Goal: Transaction & Acquisition: Purchase product/service

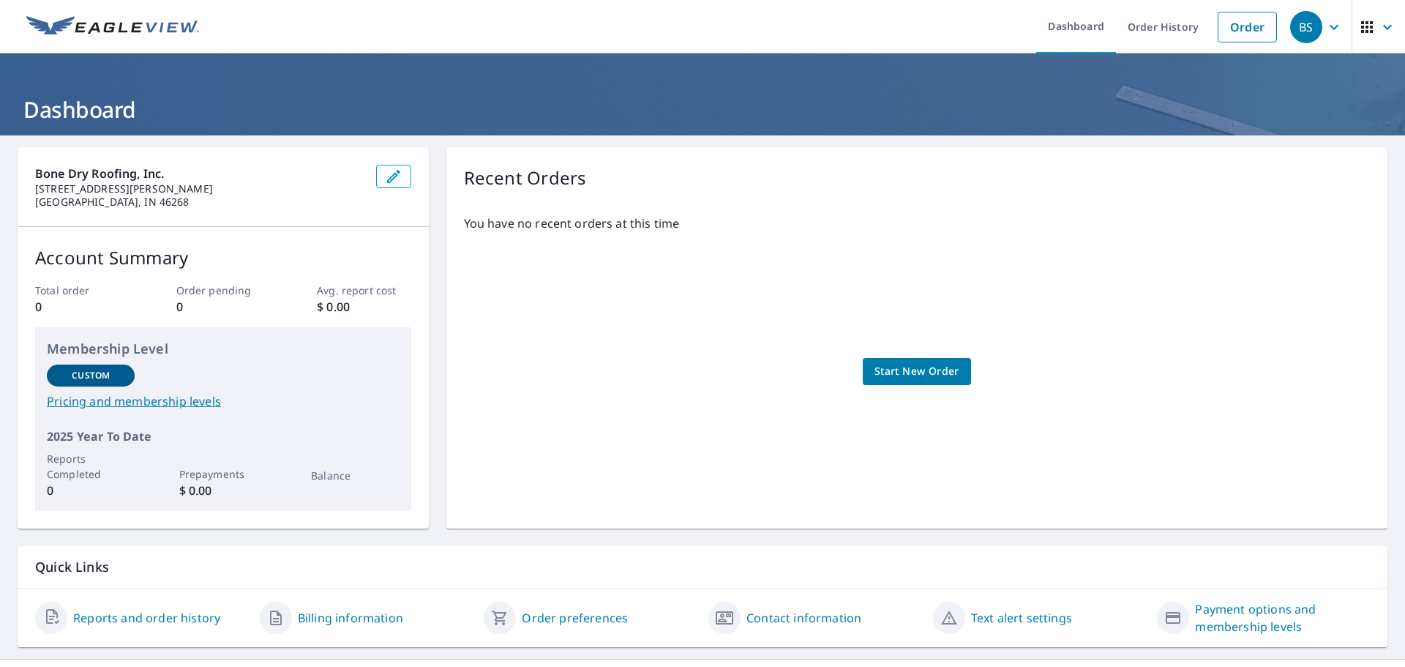
click at [906, 370] on span "Start New Order" at bounding box center [917, 371] width 85 height 18
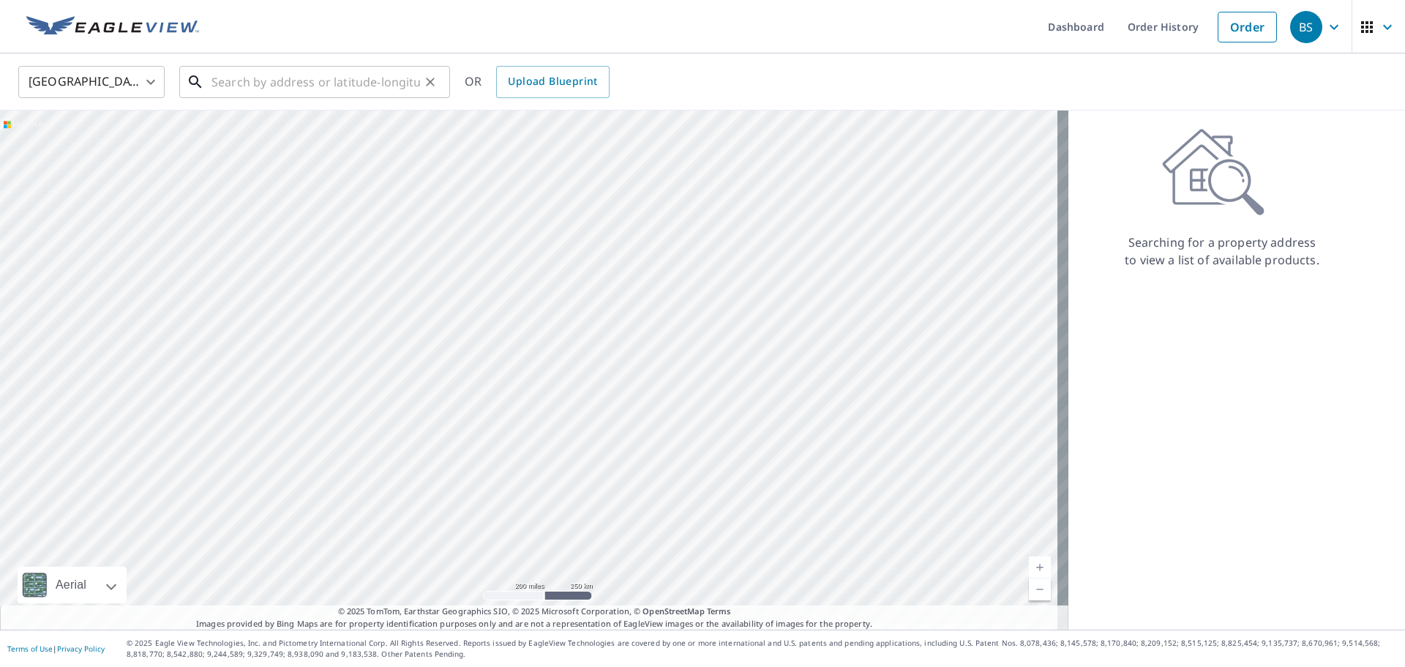
click at [307, 80] on input "text" at bounding box center [316, 81] width 209 height 41
type input "5"
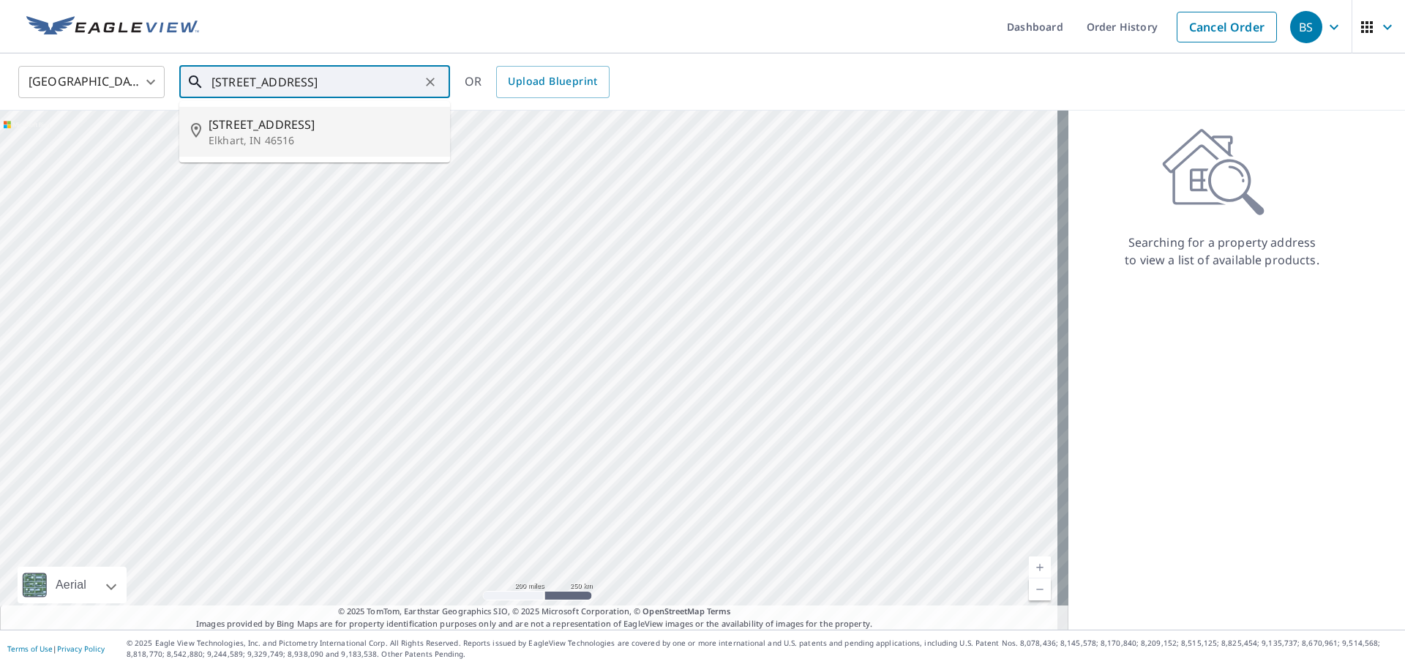
click at [293, 141] on p "Elkhart, IN 46516" at bounding box center [324, 140] width 230 height 15
type input "29328 County Road 16 Elkhart, IN 46516"
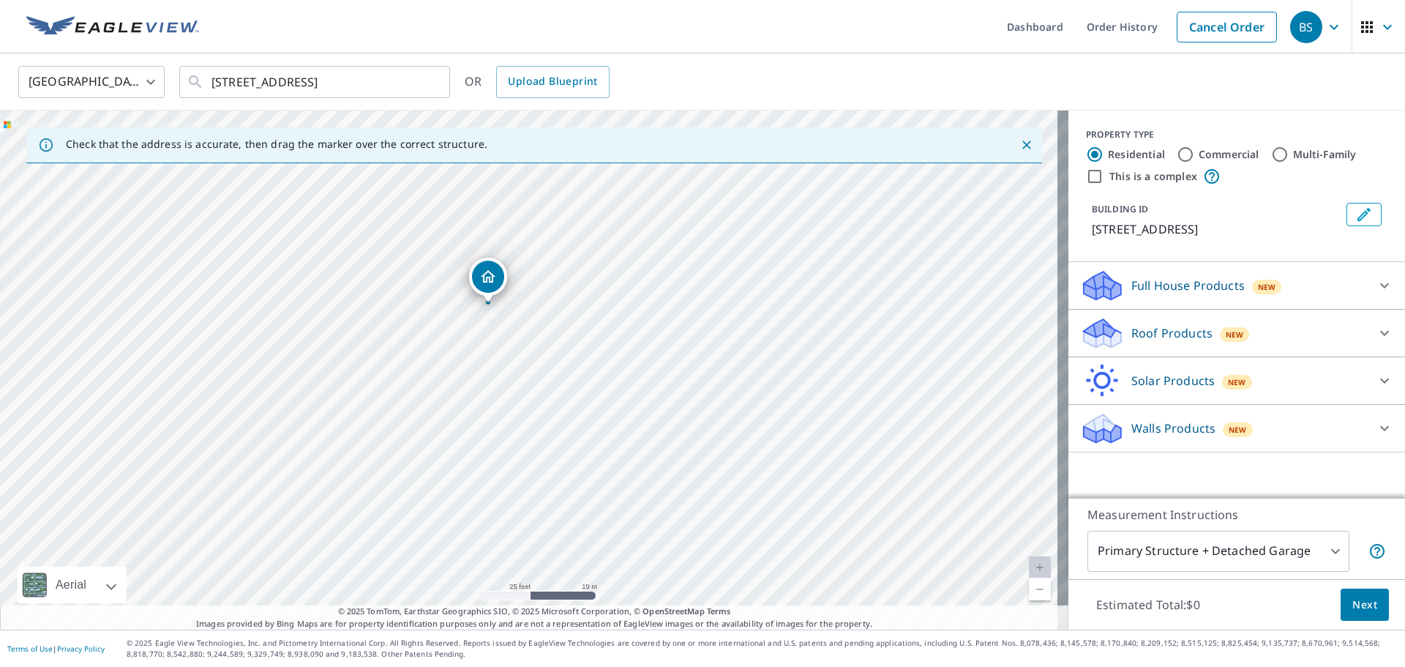
drag, startPoint x: 537, startPoint y: 308, endPoint x: 508, endPoint y: 553, distance: 246.9
click at [509, 553] on div "29328 County Road 16 Elkhart, IN 46516" at bounding box center [534, 370] width 1069 height 519
click at [1376, 284] on icon at bounding box center [1385, 286] width 18 height 18
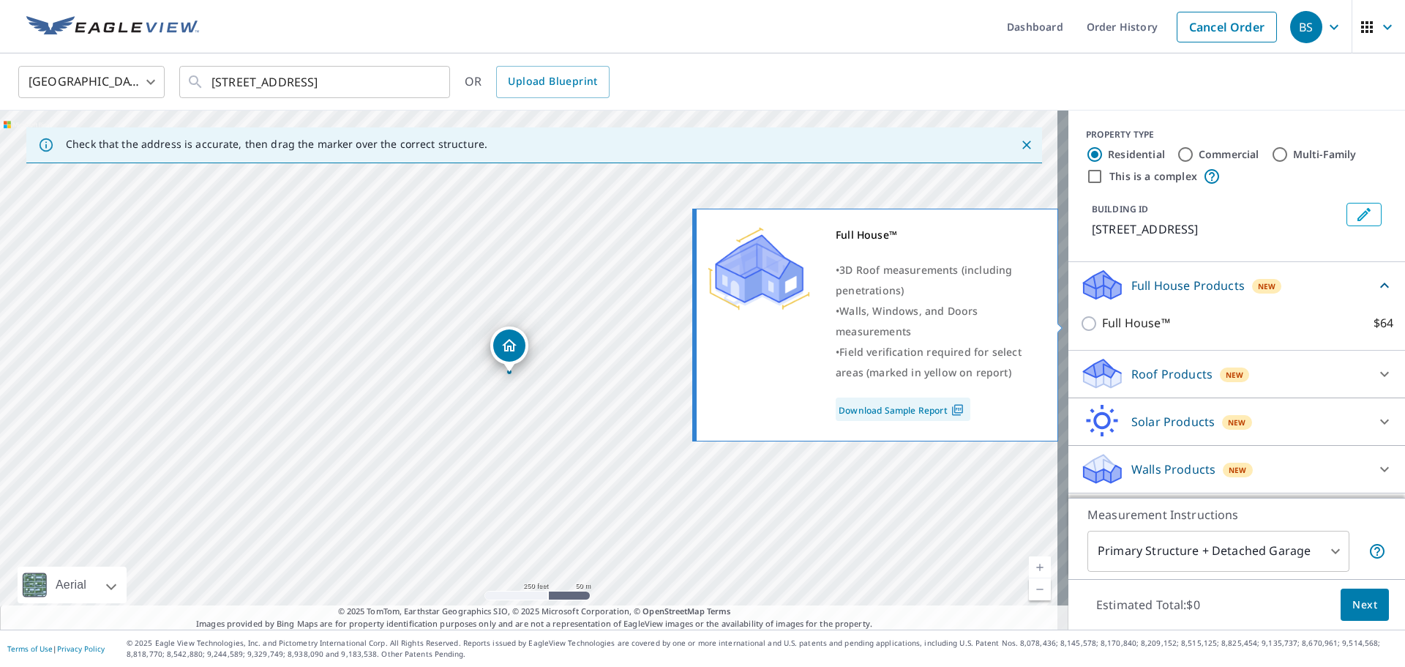
click at [1082, 324] on input "Full House™ $64" at bounding box center [1091, 324] width 22 height 18
checkbox input "true"
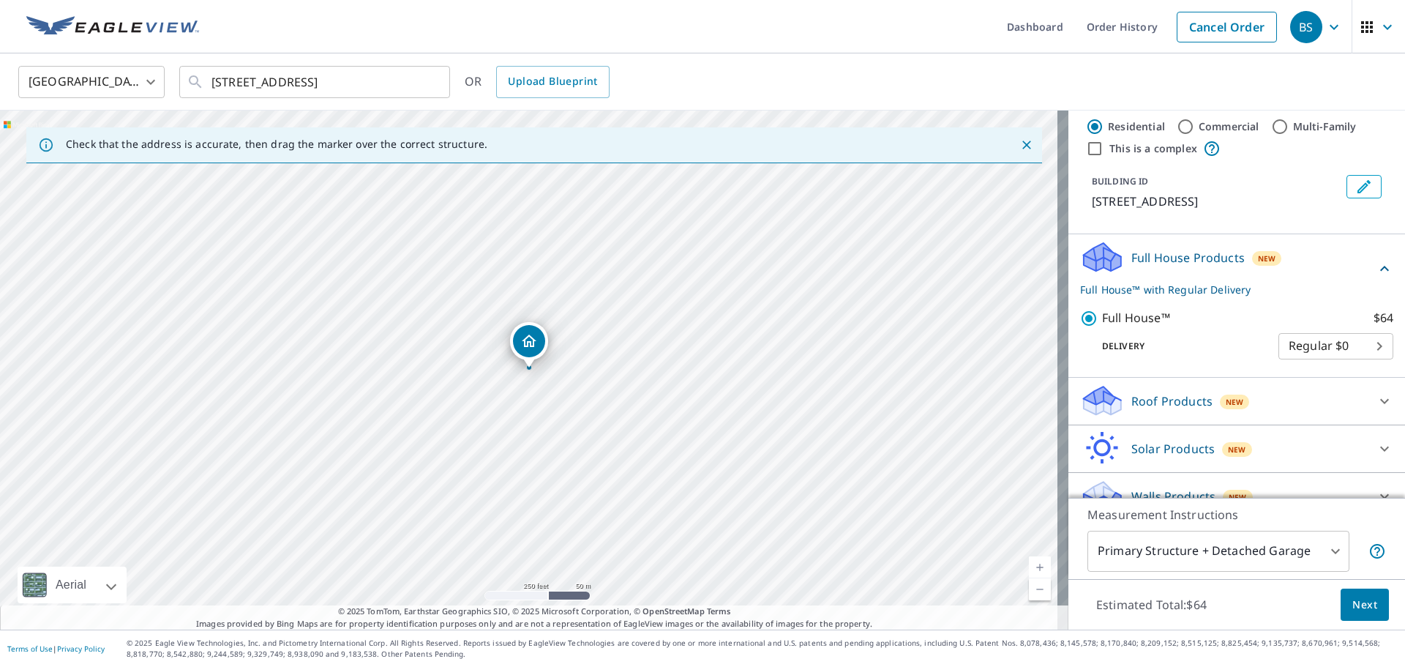
scroll to position [51, 0]
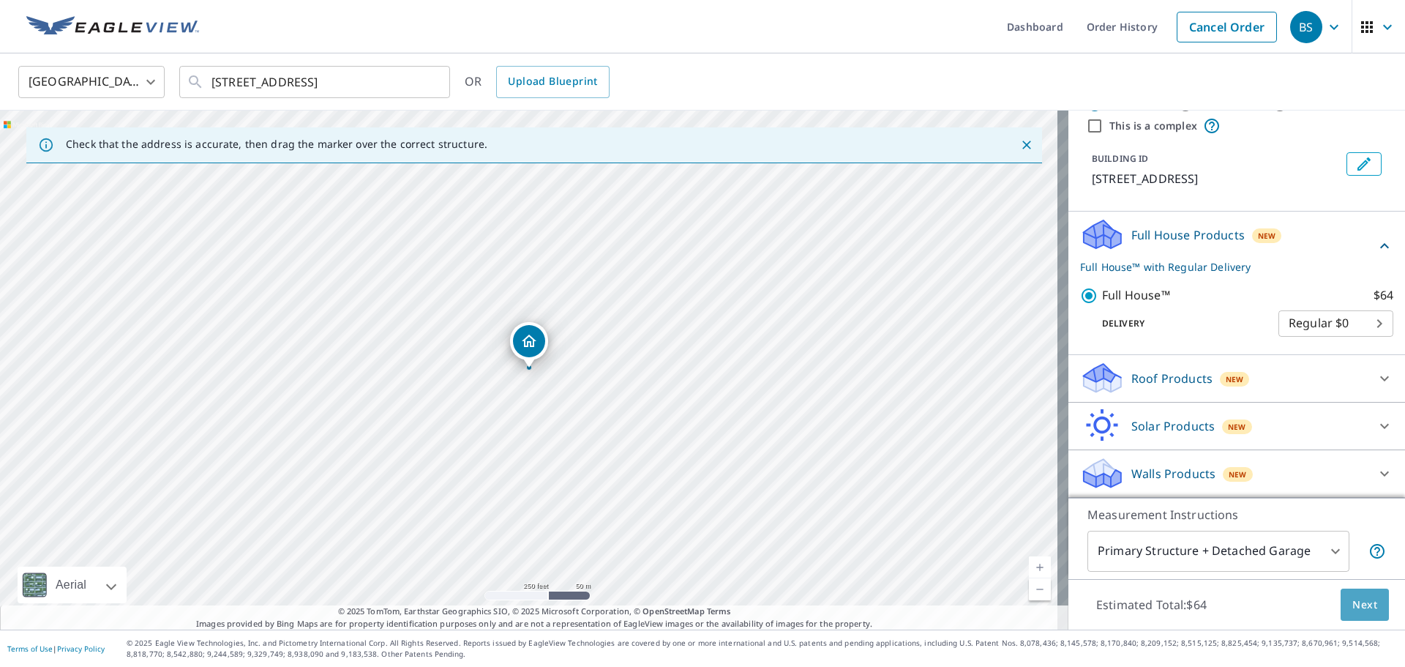
click at [1354, 603] on span "Next" at bounding box center [1365, 605] width 25 height 18
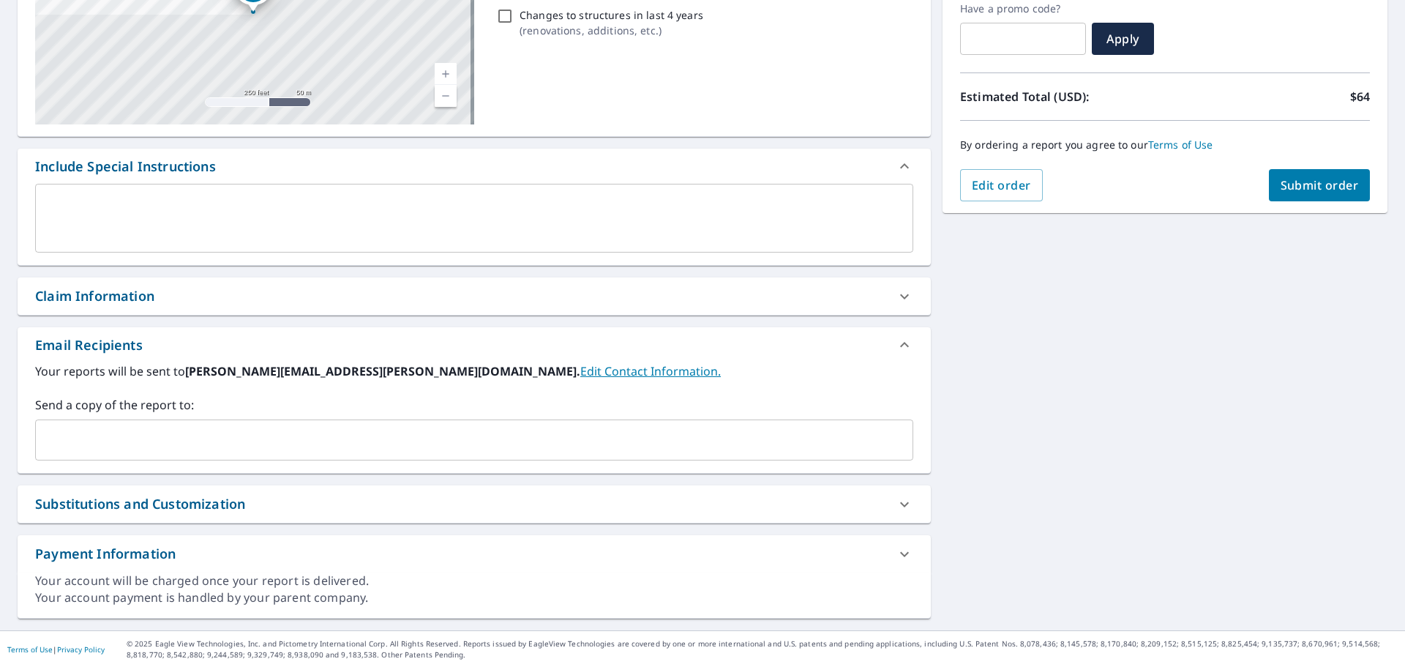
scroll to position [255, 0]
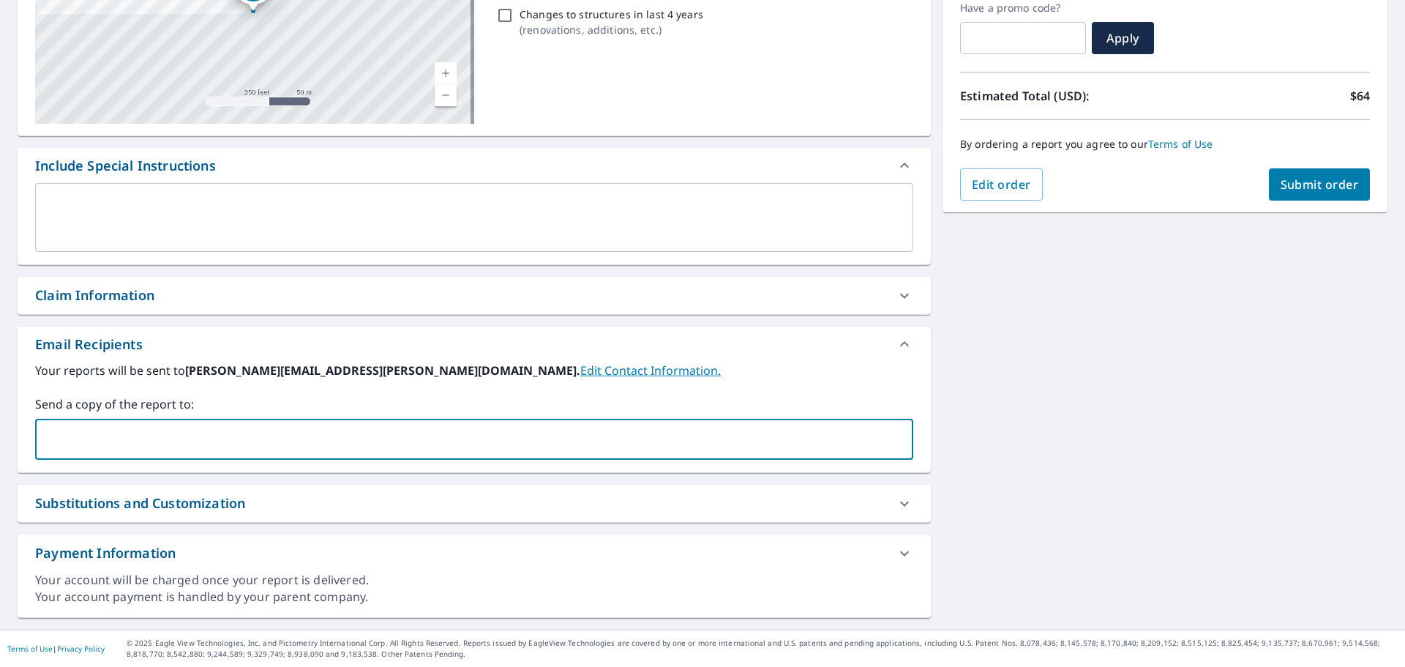
click at [325, 437] on input "text" at bounding box center [463, 439] width 843 height 28
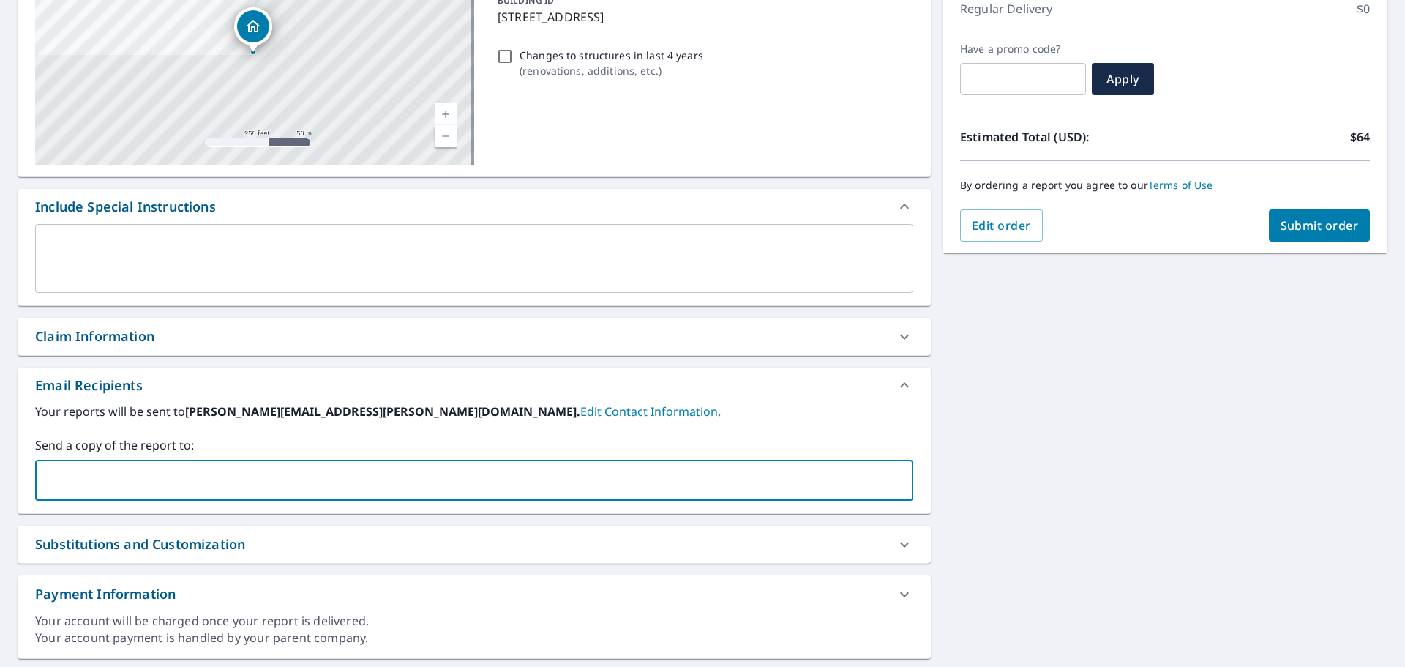
scroll to position [220, 0]
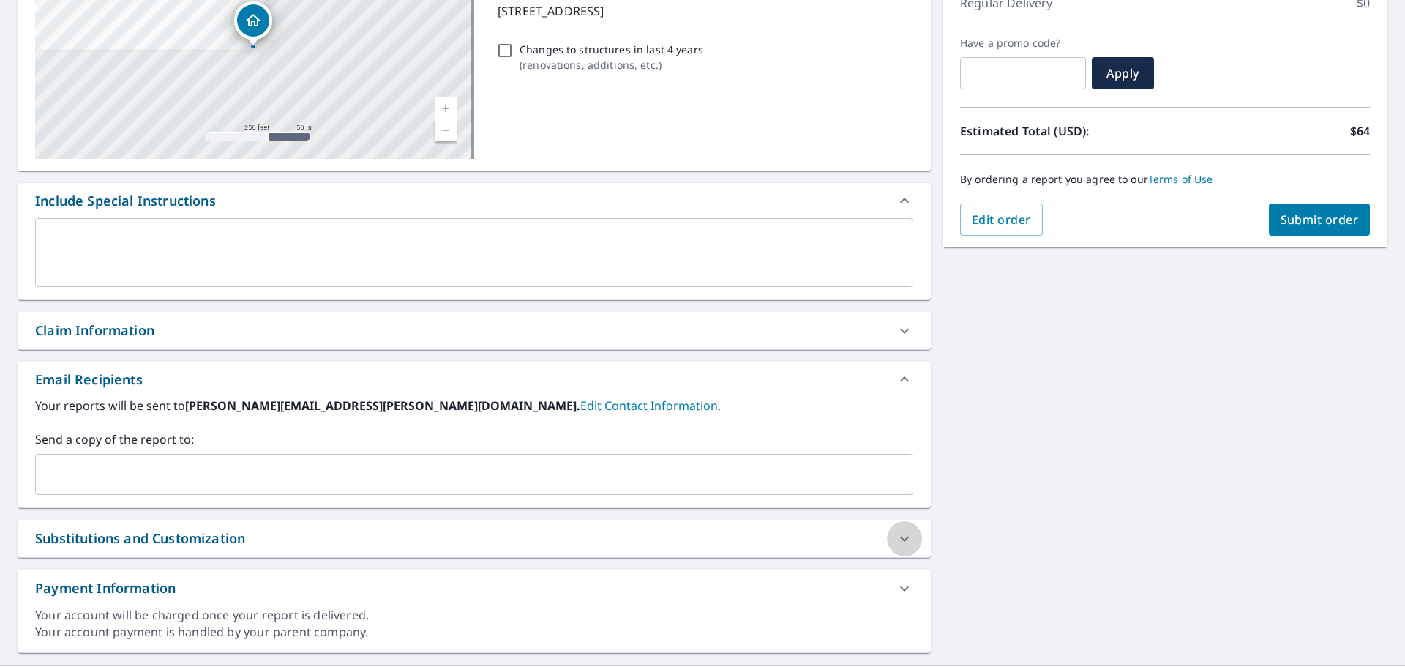
click at [887, 534] on div at bounding box center [904, 538] width 35 height 35
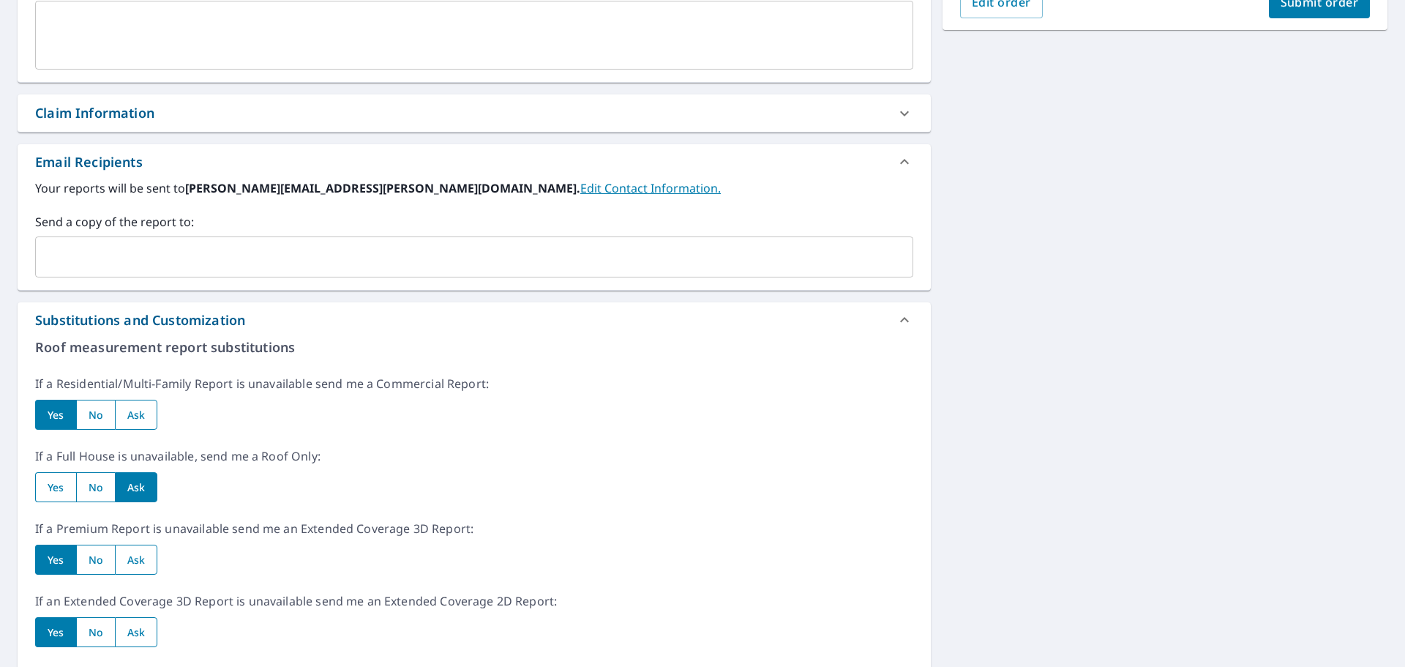
scroll to position [439, 0]
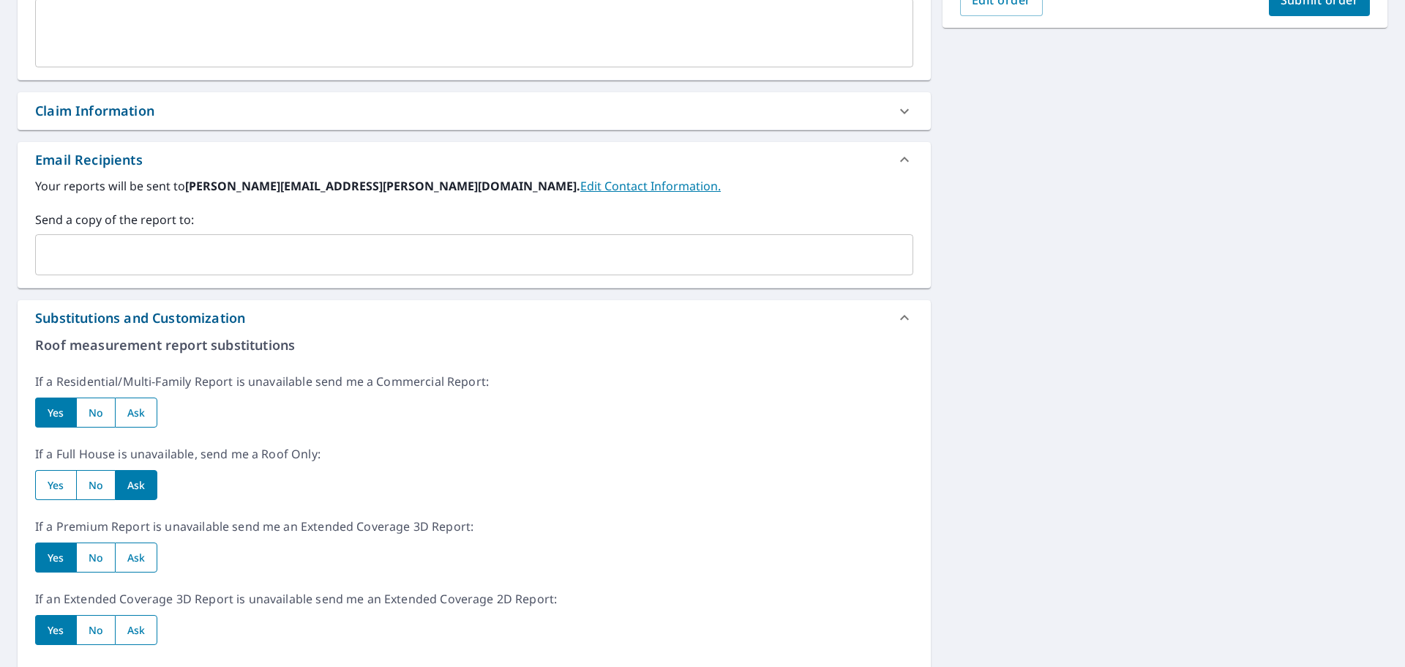
click at [884, 304] on div "Substitutions and Customization" at bounding box center [474, 317] width 913 height 35
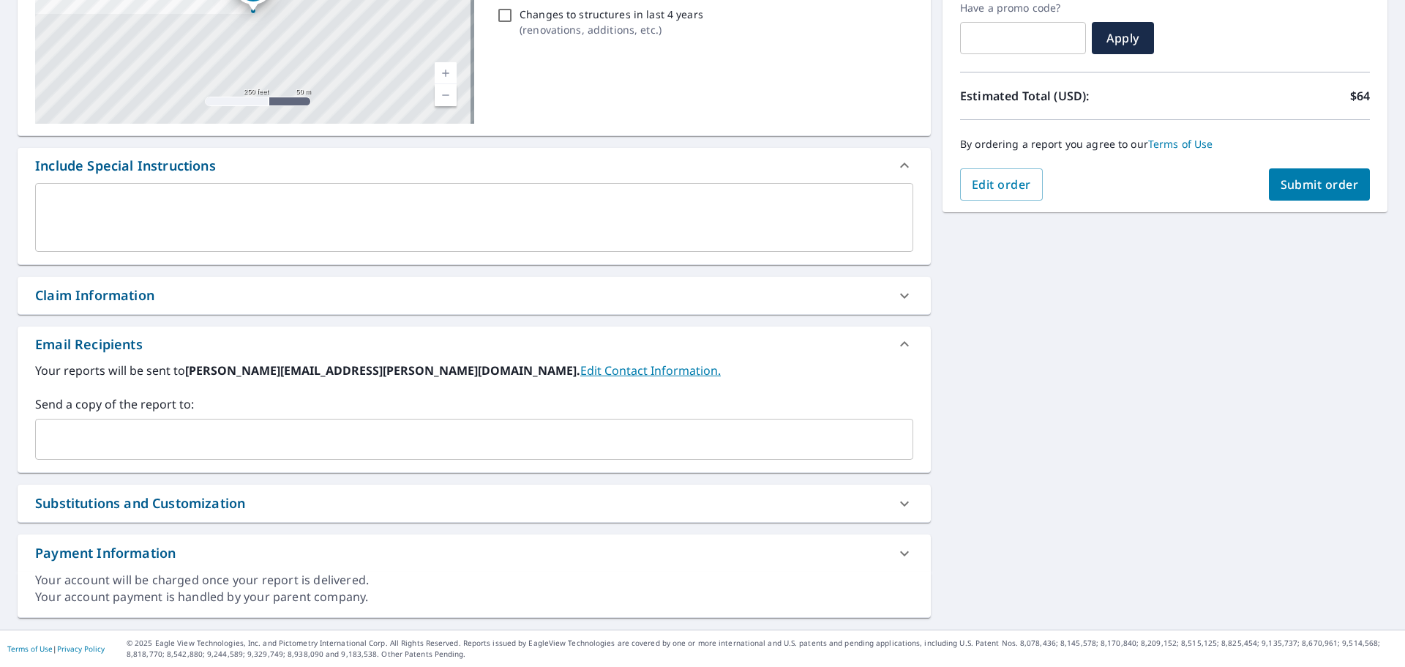
scroll to position [255, 0]
click at [1300, 190] on span "Submit order" at bounding box center [1320, 184] width 78 height 16
checkbox input "true"
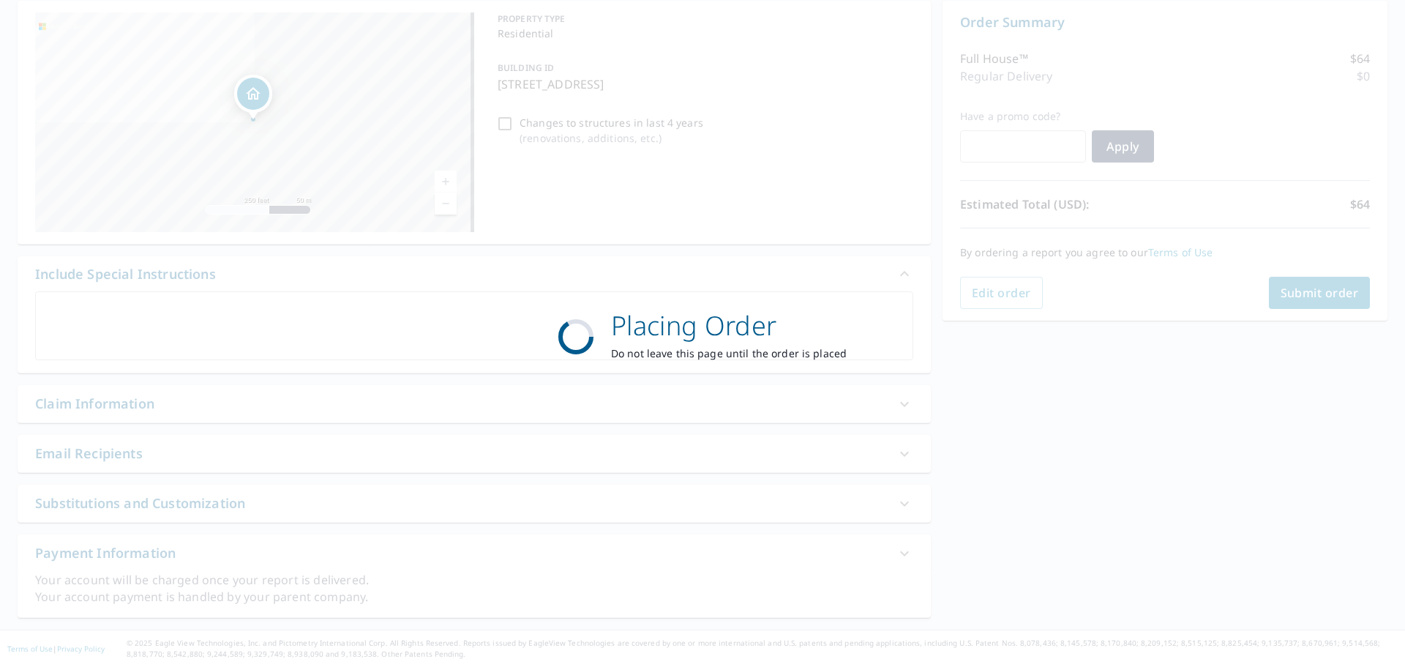
scroll to position [146, 0]
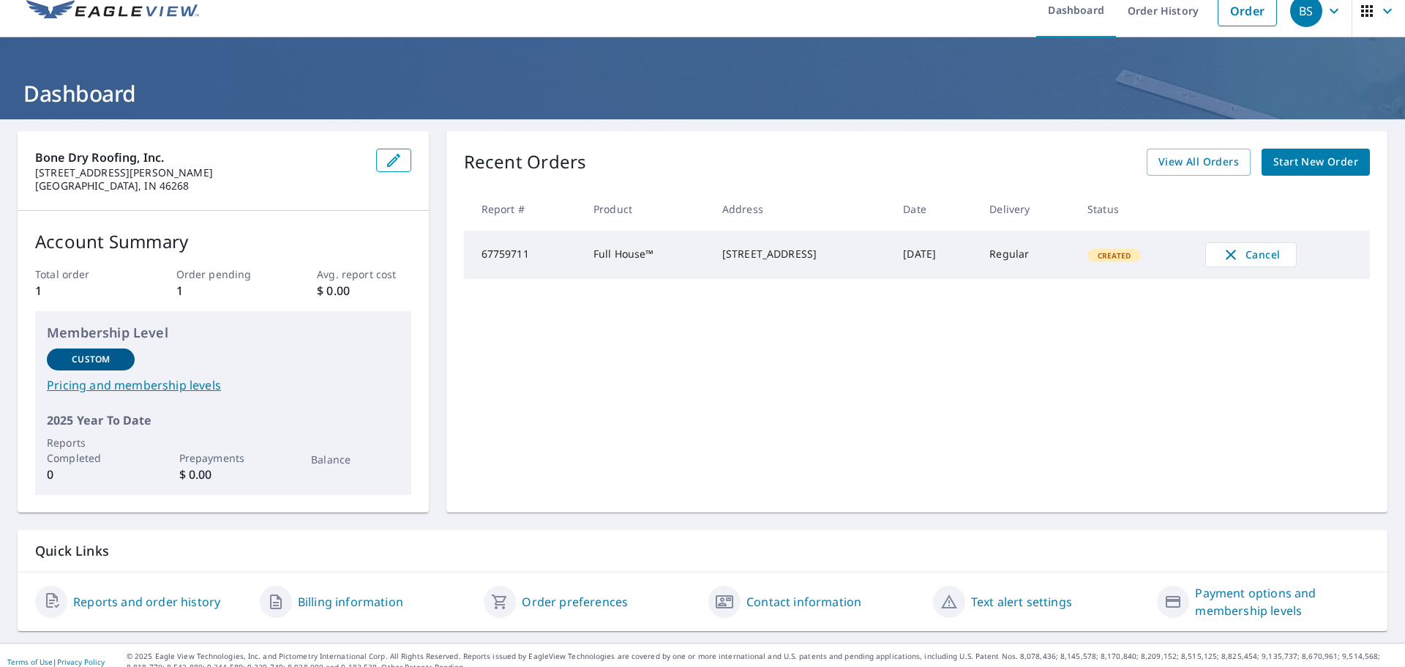
scroll to position [29, 0]
